Goal: Task Accomplishment & Management: Use online tool/utility

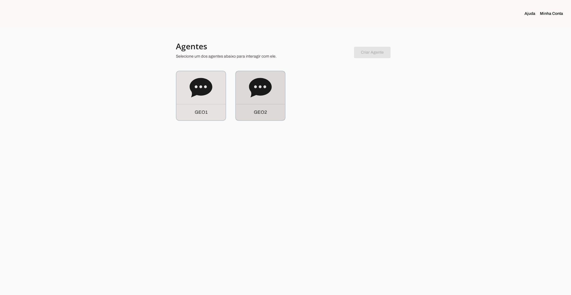
click at [250, 86] on icon at bounding box center [260, 87] width 23 height 19
